Goal: Consume media (video, audio)

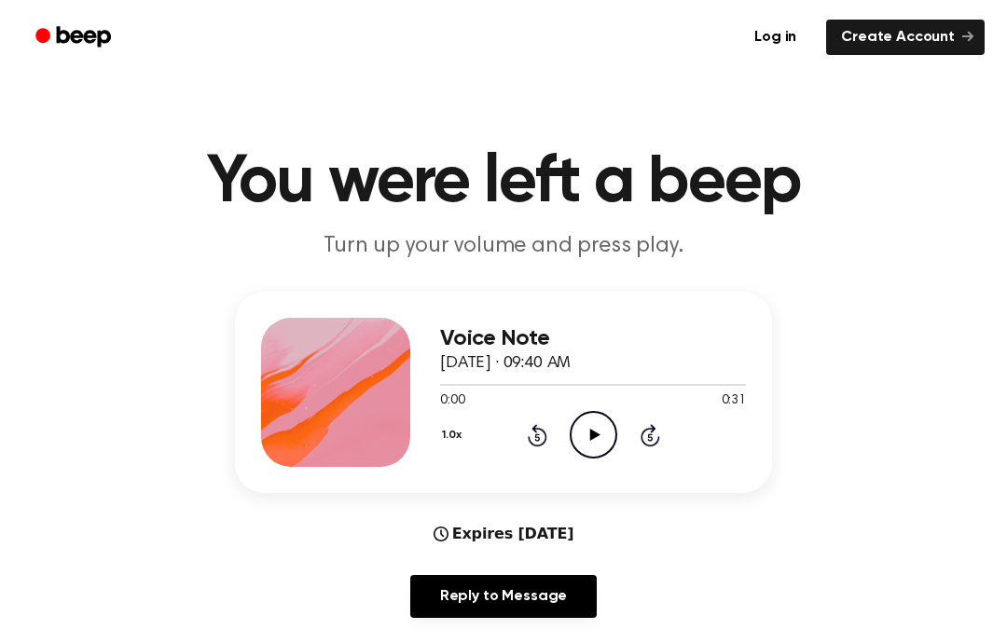
click at [610, 425] on icon "Play Audio" at bounding box center [594, 435] width 48 height 48
click at [595, 441] on icon "Play Audio" at bounding box center [594, 435] width 48 height 48
click at [591, 447] on icon "Pause Audio" at bounding box center [594, 435] width 48 height 48
click at [604, 442] on icon "Play Audio" at bounding box center [594, 435] width 48 height 48
click at [610, 435] on icon "Pause Audio" at bounding box center [594, 435] width 48 height 48
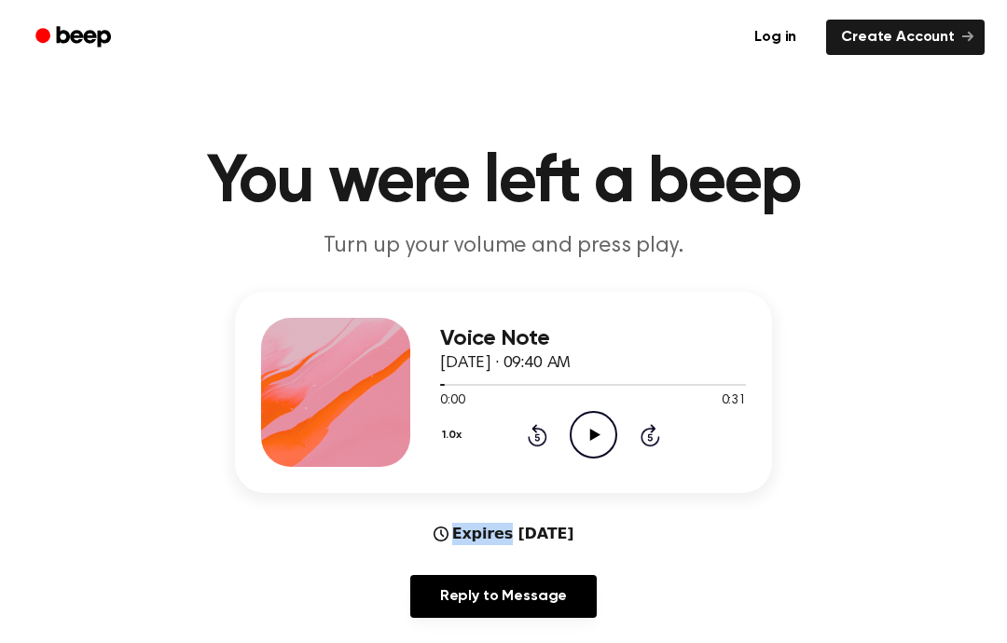
click at [608, 447] on icon "Play Audio" at bounding box center [594, 435] width 48 height 48
click at [608, 442] on icon "Pause Audio" at bounding box center [594, 435] width 48 height 48
click at [609, 435] on icon "Play Audio" at bounding box center [594, 435] width 48 height 48
click at [614, 462] on div "Voice Note [DATE] · 09:40 AM 0:31 0:31 Your browser does not support the [objec…" at bounding box center [593, 392] width 306 height 149
click at [615, 445] on icon "Play Audio" at bounding box center [594, 435] width 48 height 48
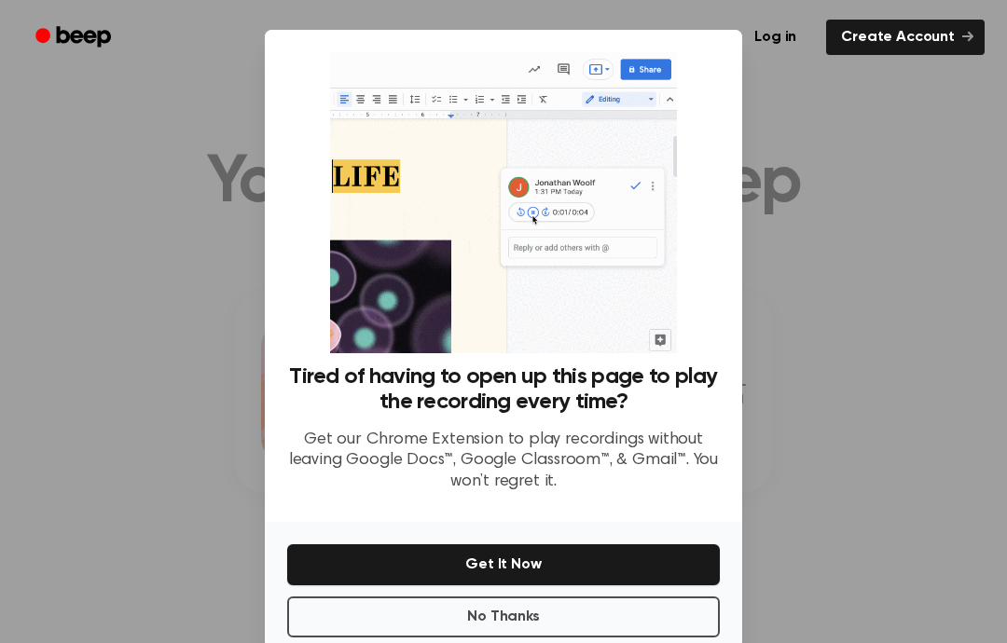
click at [604, 545] on button "Get It Now" at bounding box center [503, 565] width 433 height 41
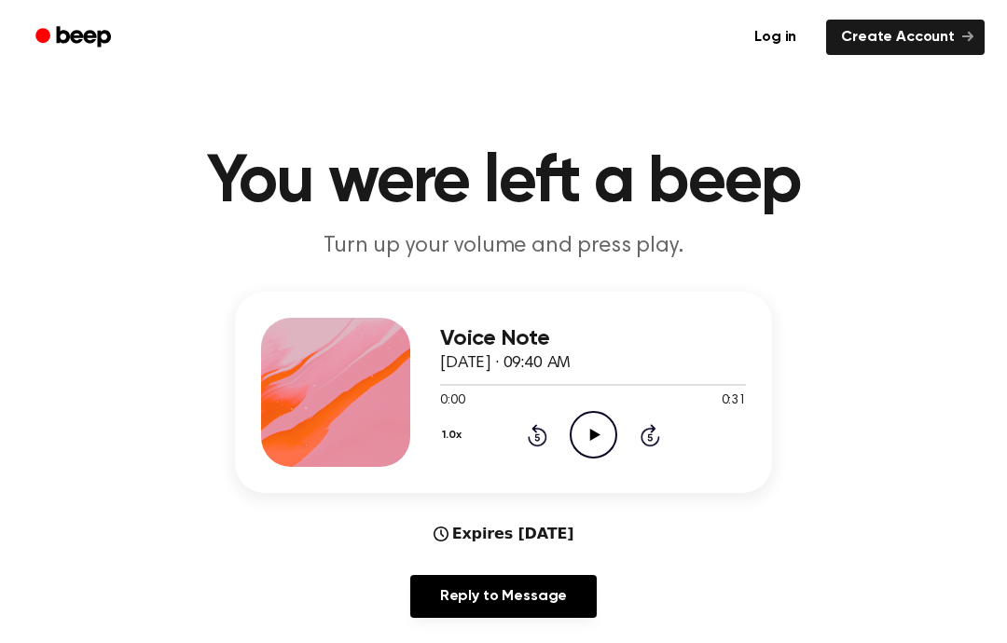
click at [601, 440] on icon "Play Audio" at bounding box center [594, 435] width 48 height 48
click at [876, 512] on div "Voice Note [DATE] · 09:40 AM 0:31 0:31 Your browser does not support the [objec…" at bounding box center [503, 462] width 962 height 341
